Goal: Information Seeking & Learning: Learn about a topic

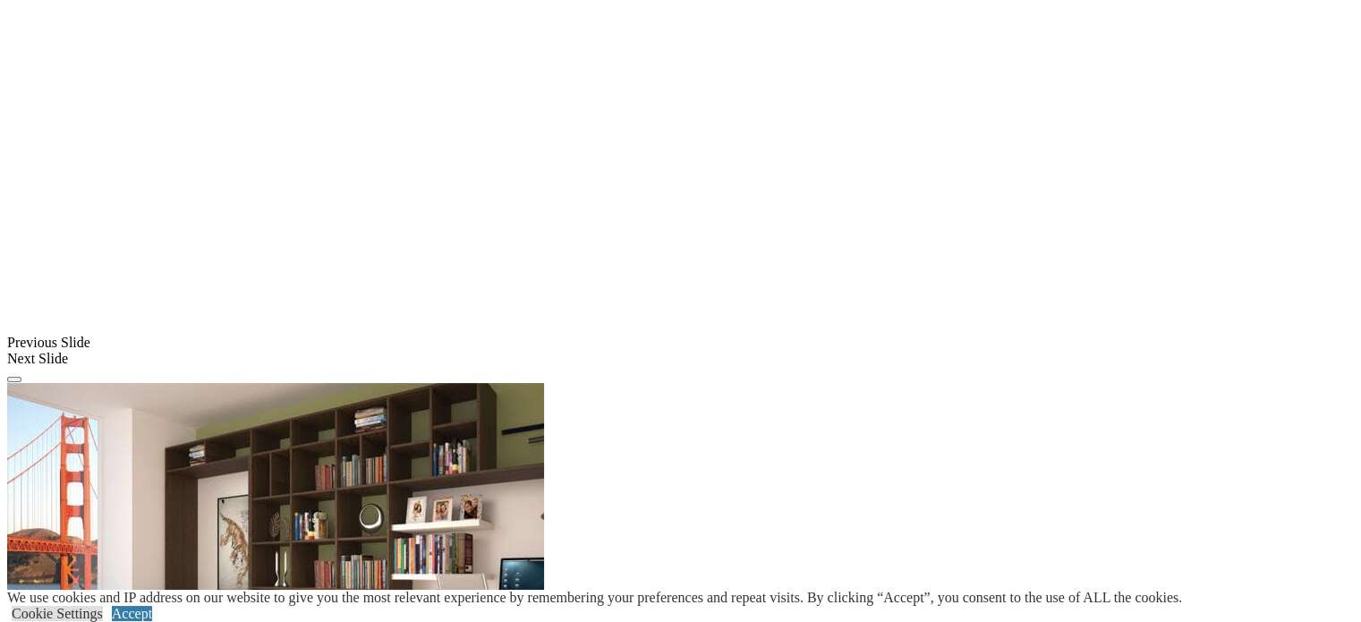
scroll to position [1193, 0]
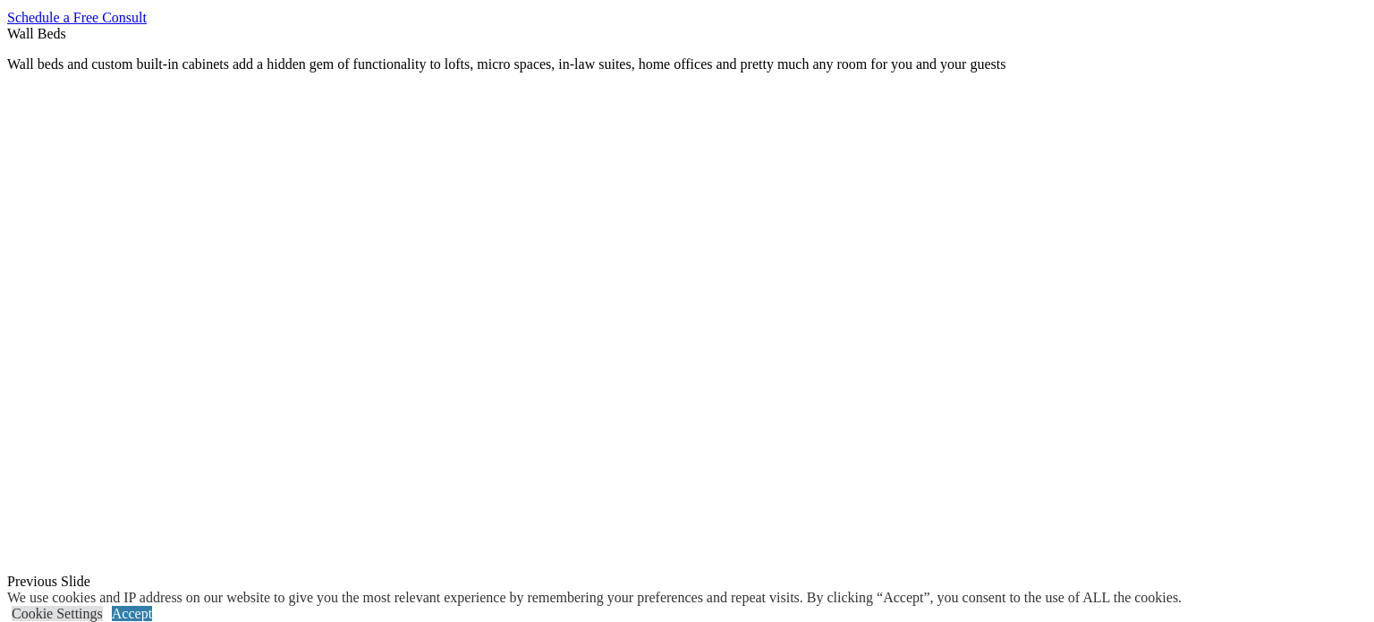
drag, startPoint x: 1060, startPoint y: 296, endPoint x: 1062, endPoint y: 253, distance: 43.0
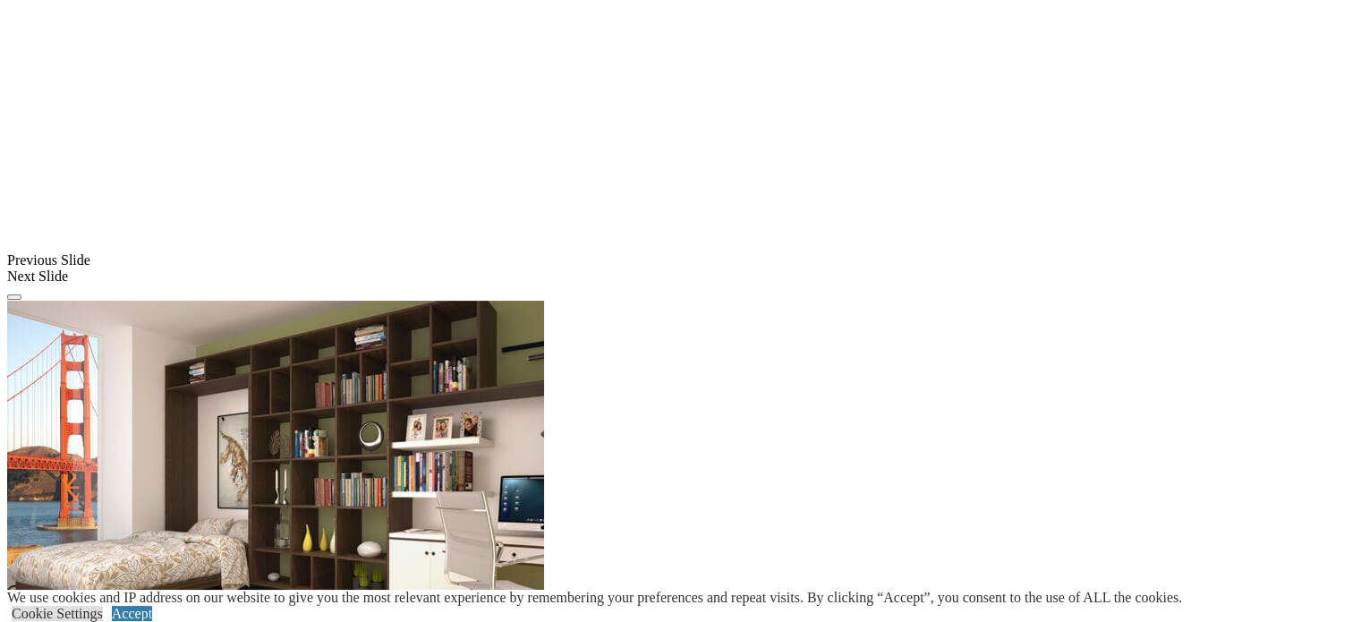
scroll to position [1670, 0]
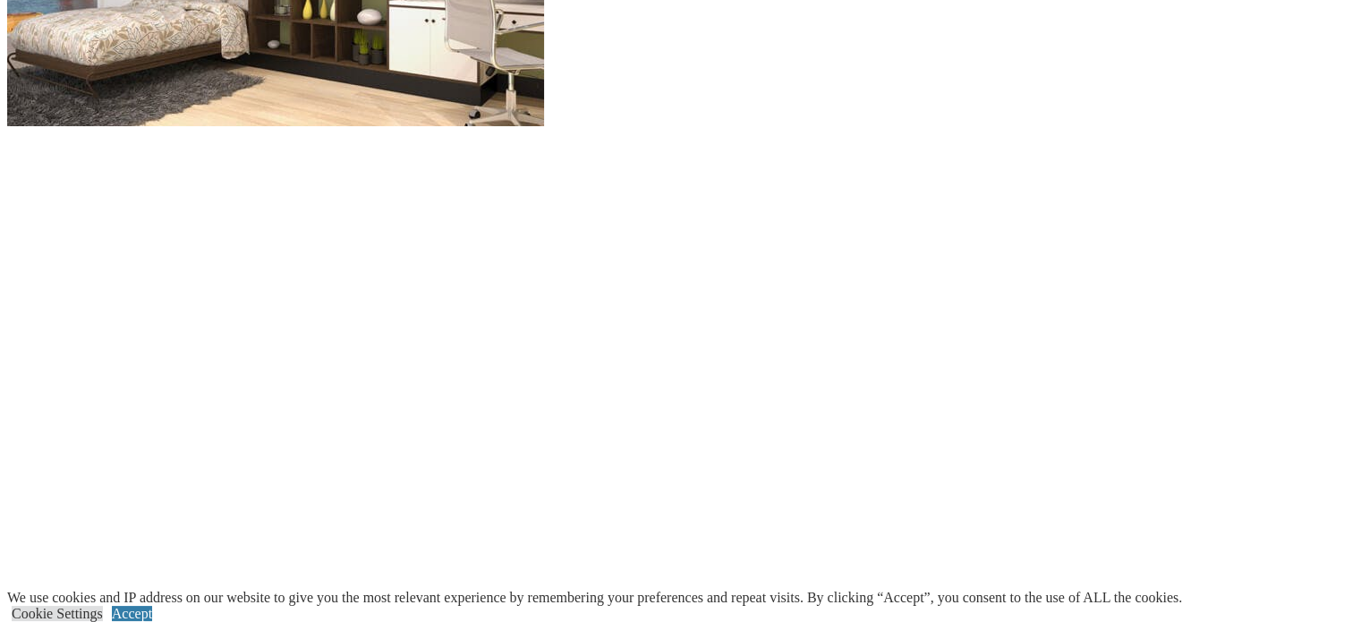
scroll to position [2147, 0]
